Goal: Task Accomplishment & Management: Complete application form

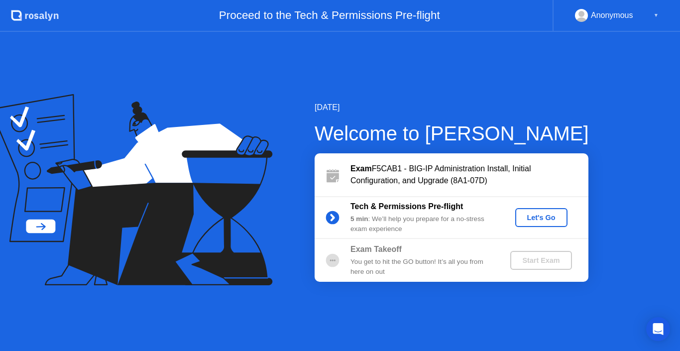
click at [539, 219] on div "Let's Go" at bounding box center [542, 218] width 44 height 8
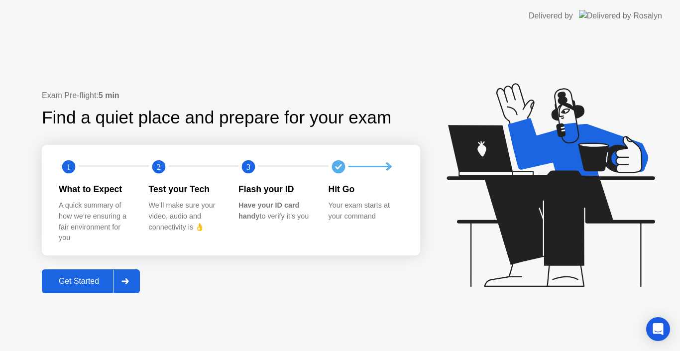
click at [91, 286] on div "Get Started" at bounding box center [79, 281] width 68 height 9
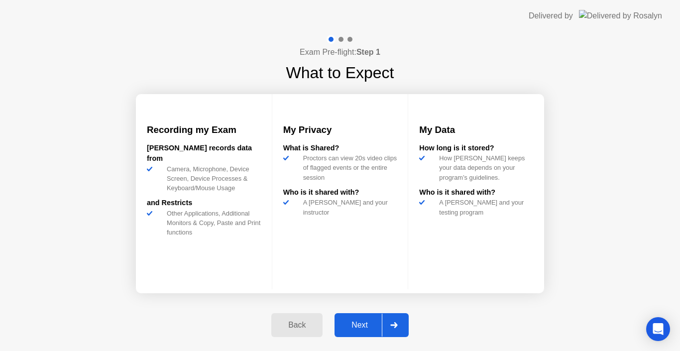
click at [358, 321] on div "Next" at bounding box center [360, 325] width 44 height 9
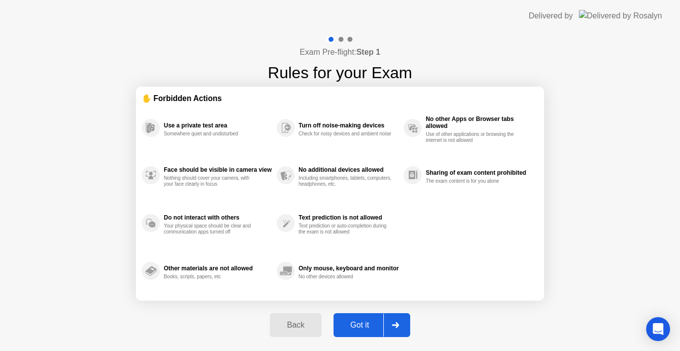
click at [364, 325] on div "Got it" at bounding box center [360, 325] width 47 height 9
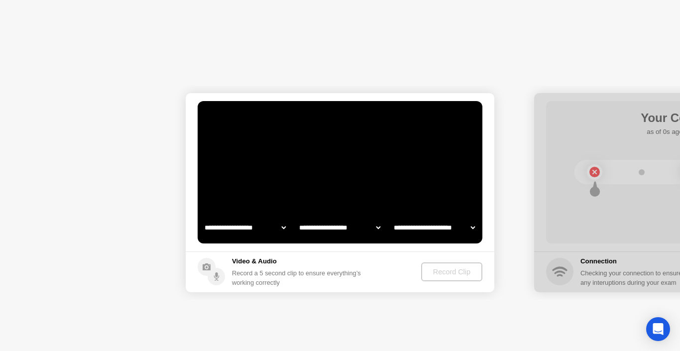
select select "**********"
select select "*******"
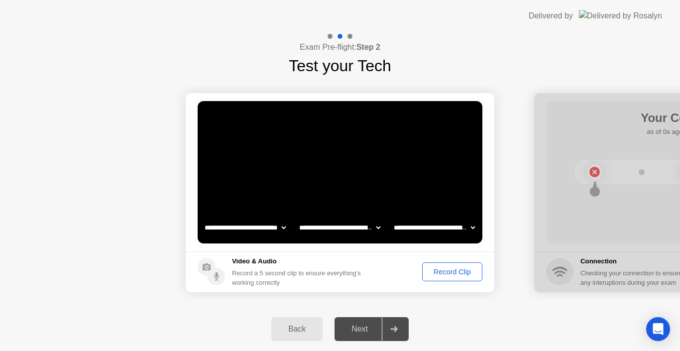
click at [446, 274] on div "Record Clip" at bounding box center [452, 272] width 53 height 8
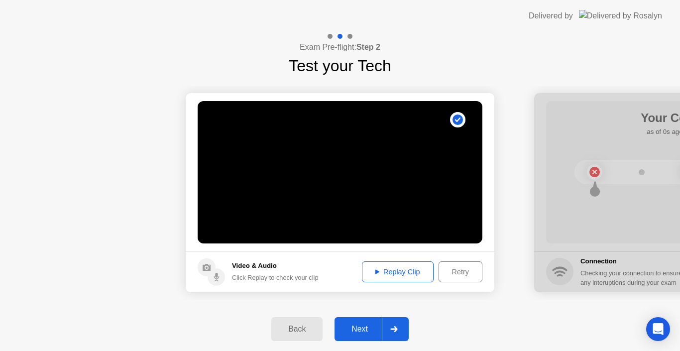
click at [402, 273] on div "Replay Clip" at bounding box center [398, 272] width 65 height 8
click at [361, 330] on div "Next" at bounding box center [360, 329] width 44 height 9
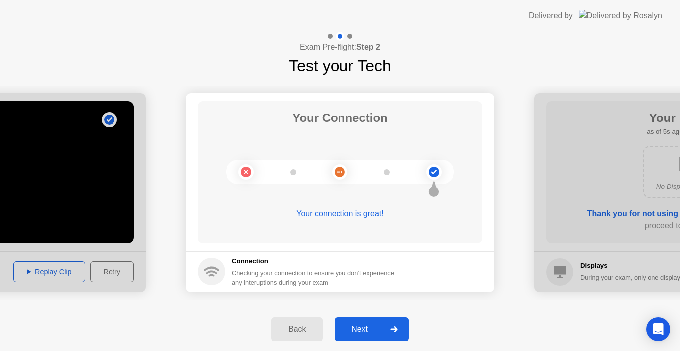
click at [369, 326] on div "Next" at bounding box center [360, 329] width 44 height 9
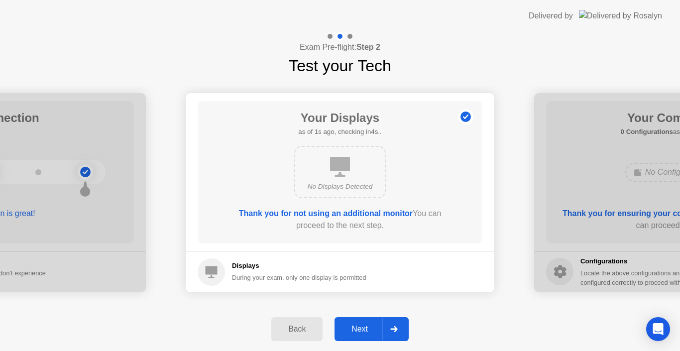
click at [358, 325] on div "Next" at bounding box center [360, 329] width 44 height 9
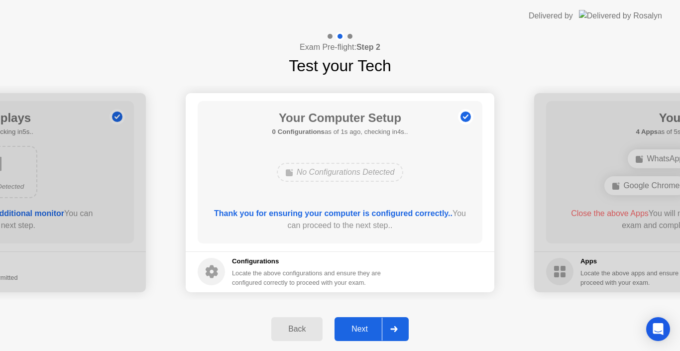
click at [362, 327] on div "Next" at bounding box center [360, 329] width 44 height 9
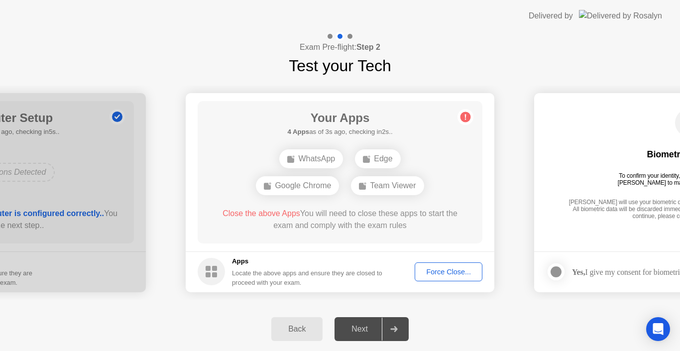
click at [433, 271] on div "Force Close..." at bounding box center [448, 272] width 61 height 8
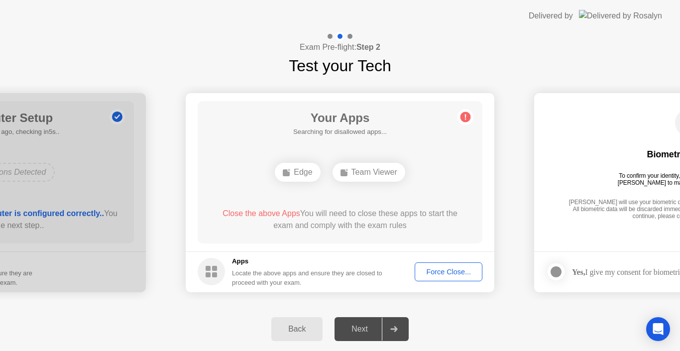
click at [372, 192] on div "Your Apps Searching for disallowed apps... Edge Team Viewer Close the above App…" at bounding box center [340, 172] width 285 height 142
click at [101, 48] on div "Exam Pre-flight: Step 2 Test your Tech" at bounding box center [340, 55] width 680 height 46
click at [401, 200] on div "Your Apps 2 Apps as of 0s ago, checking in5s.. Edge Team Viewer Close the above…" at bounding box center [340, 172] width 285 height 142
click at [294, 169] on div "Edge" at bounding box center [297, 172] width 45 height 19
click at [464, 118] on circle at bounding box center [466, 117] width 10 height 10
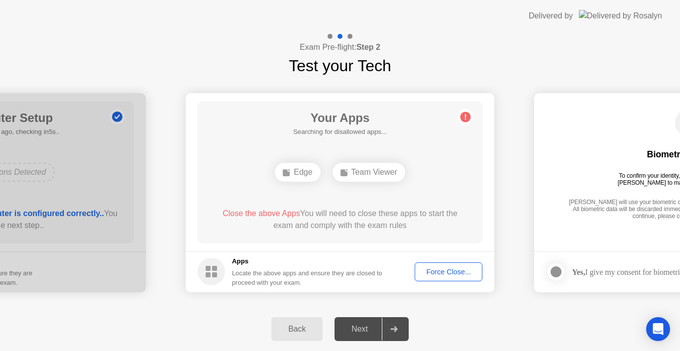
click at [266, 199] on div "Your Apps Searching for disallowed apps... Edge Team Viewer Close the above App…" at bounding box center [340, 172] width 285 height 142
click at [366, 147] on div "Your Apps Searching for disallowed apps... Edge Team Viewer Close the above App…" at bounding box center [340, 172] width 285 height 142
click at [348, 145] on div "Your Apps 3 Apps as of 0s ago, checking in5s.. WhatsApp Edge Team Viewer Close …" at bounding box center [340, 172] width 285 height 142
click at [445, 272] on div "Force Close..." at bounding box center [448, 272] width 61 height 8
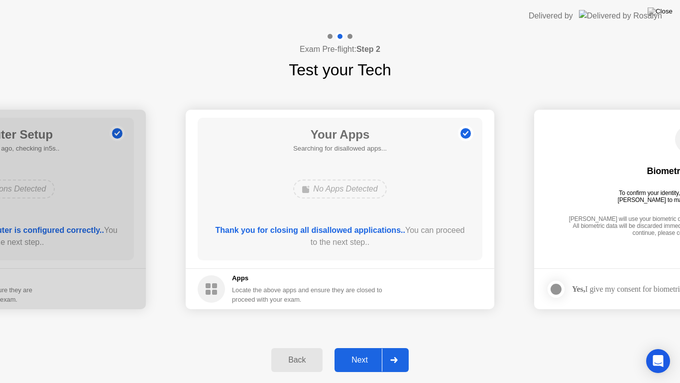
click at [353, 351] on div "Next" at bounding box center [360, 359] width 44 height 9
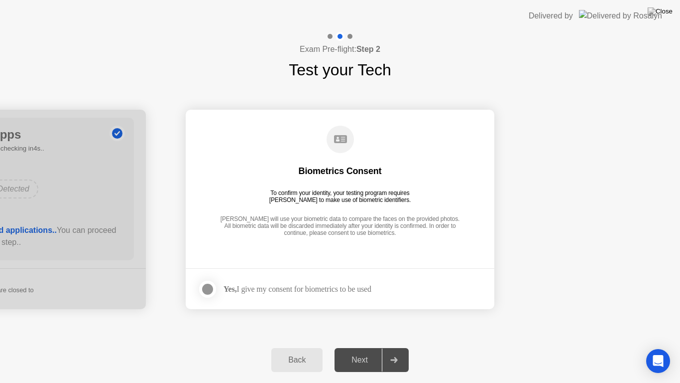
click at [211, 287] on div at bounding box center [208, 289] width 12 height 12
click at [357, 351] on div "Next" at bounding box center [360, 359] width 44 height 9
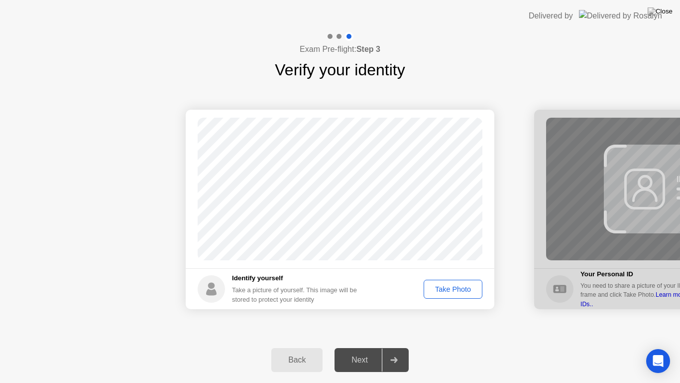
click at [446, 286] on div "Take Photo" at bounding box center [453, 289] width 52 height 8
click at [356, 351] on div "Next" at bounding box center [360, 359] width 44 height 9
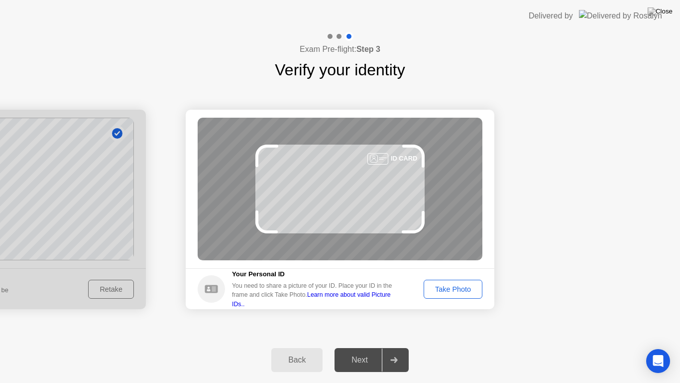
click at [450, 290] on div "Take Photo" at bounding box center [453, 289] width 52 height 8
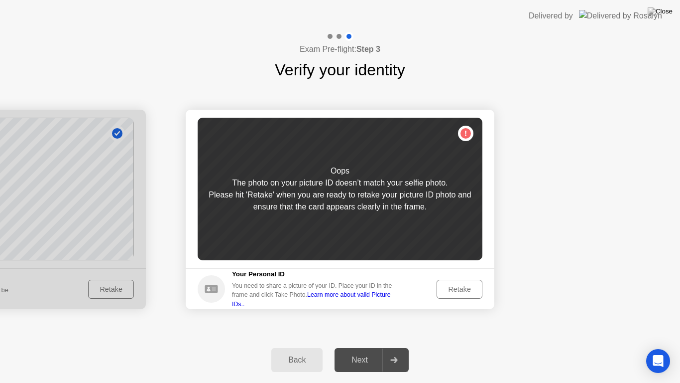
click at [350, 205] on div "Please hit 'Retake' when you are ready to retake your picture ID photo and ensu…" at bounding box center [340, 201] width 285 height 24
click at [272, 219] on div "Oops The photo on your picture ID doesn’t match your selfie photo. Please hit '…" at bounding box center [340, 189] width 285 height 142
click at [460, 290] on div "Retake" at bounding box center [459, 289] width 39 height 8
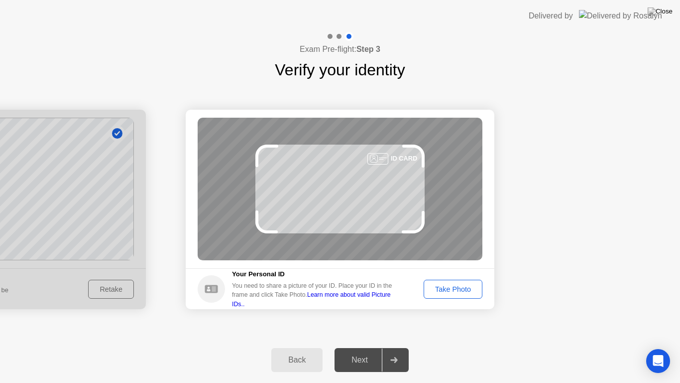
click at [446, 289] on div "Take Photo" at bounding box center [453, 289] width 52 height 8
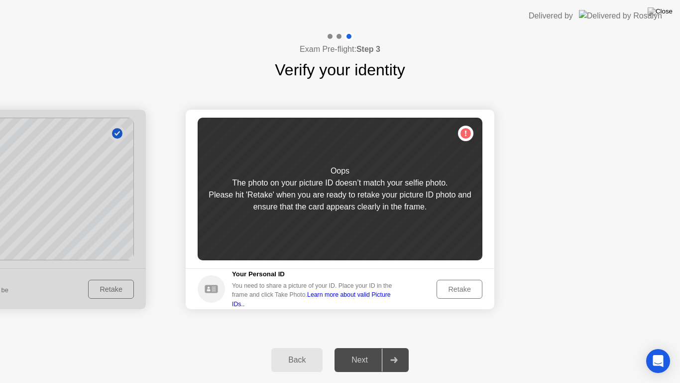
click at [459, 292] on div "Retake" at bounding box center [459, 289] width 39 height 8
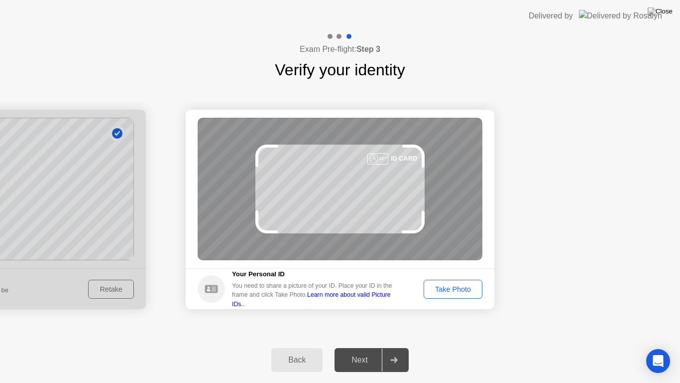
click at [444, 286] on div "Take Photo" at bounding box center [453, 289] width 52 height 8
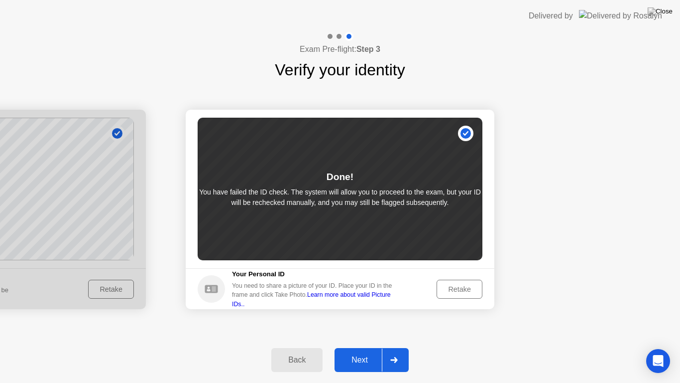
click at [358, 351] on div "Next" at bounding box center [360, 359] width 44 height 9
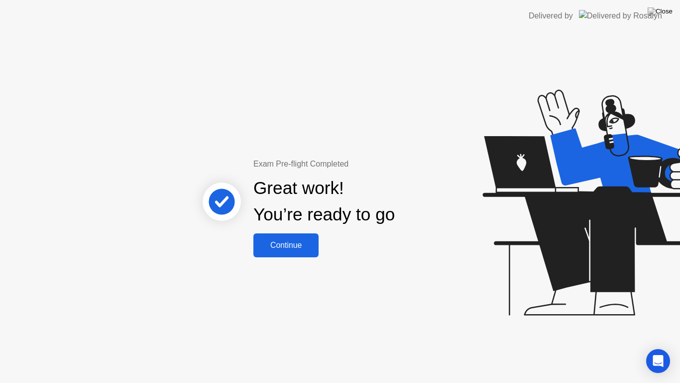
click at [298, 248] on div "Continue" at bounding box center [286, 245] width 59 height 9
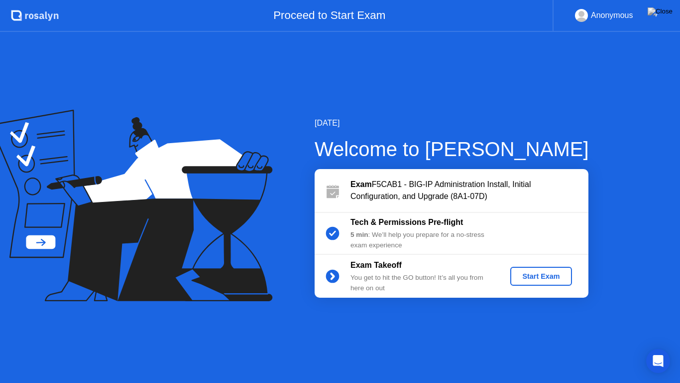
click at [539, 277] on div "Start Exam" at bounding box center [541, 276] width 53 height 8
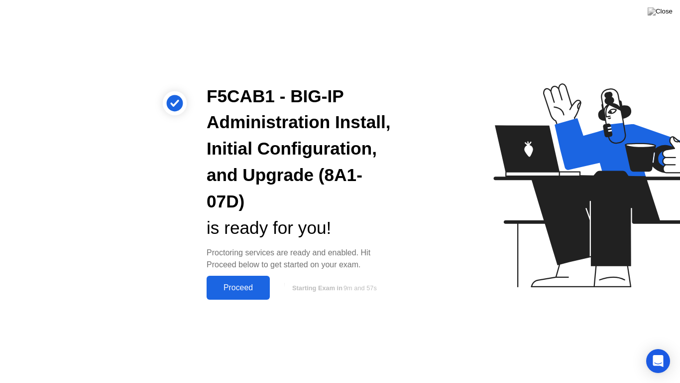
click at [244, 288] on div "Proceed" at bounding box center [238, 287] width 57 height 9
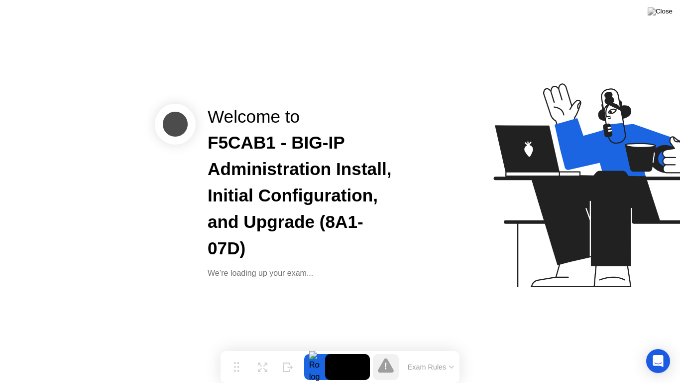
click at [452, 351] on icon at bounding box center [452, 367] width 4 height 2
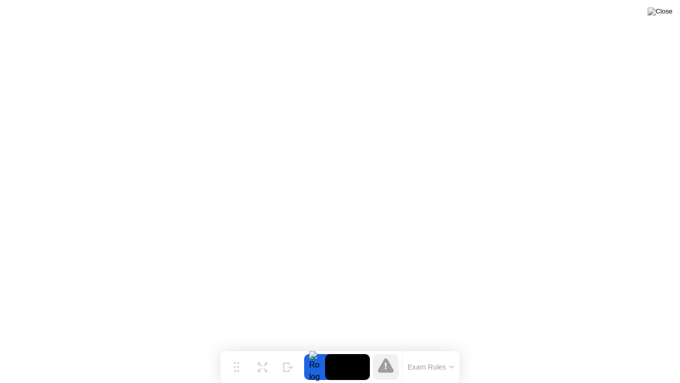
click at [425, 351] on button "Exam Rules" at bounding box center [431, 366] width 53 height 9
